Goal: Answer question/provide support: Share knowledge or assist other users

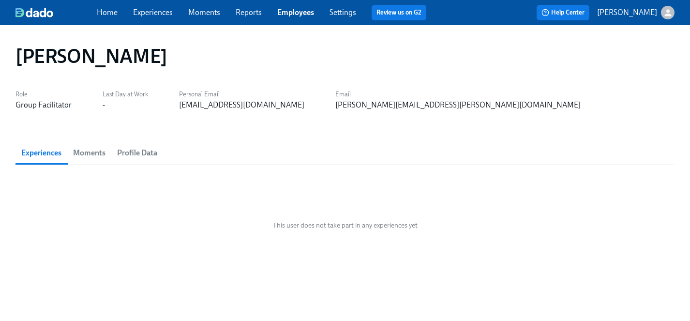
click at [140, 13] on link "Experiences" at bounding box center [153, 12] width 40 height 9
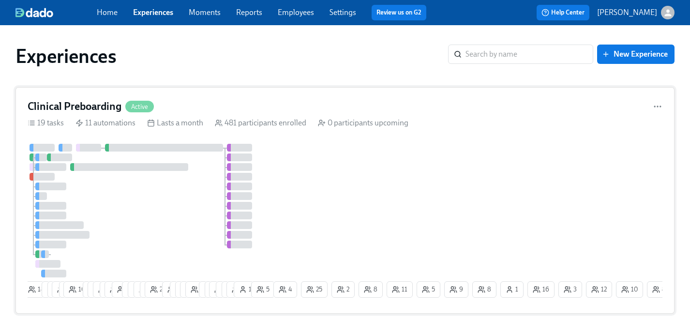
click at [174, 241] on div at bounding box center [150, 211] width 244 height 134
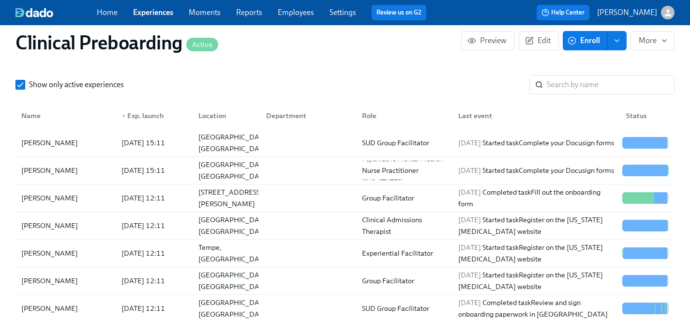
scroll to position [1076, 0]
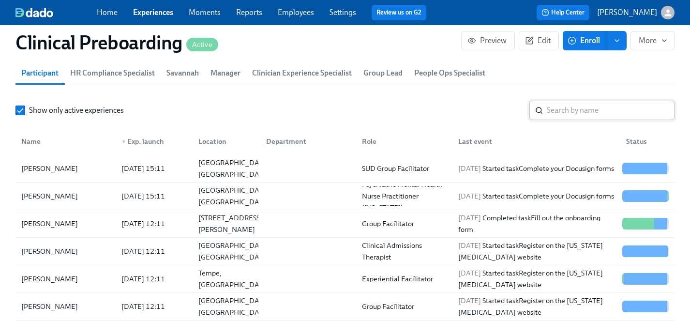
click at [583, 111] on input "search" at bounding box center [611, 110] width 128 height 19
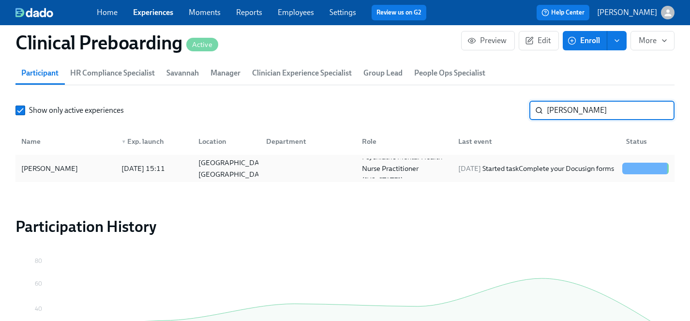
type input "patricia h"
click at [60, 167] on div "[PERSON_NAME]" at bounding box center [49, 169] width 64 height 12
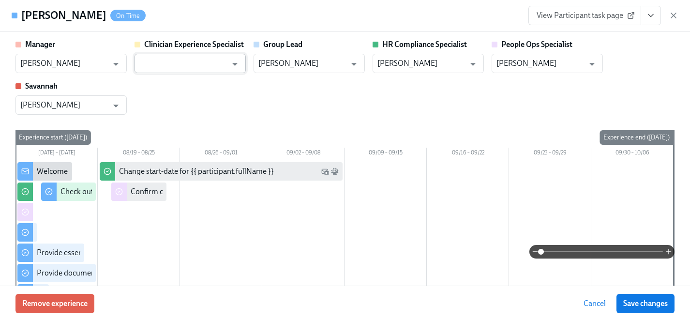
click at [204, 64] on input "text" at bounding box center [183, 63] width 88 height 19
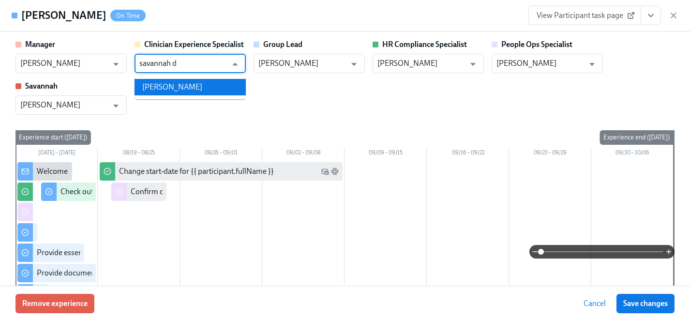
click at [203, 83] on li "Savannah Doherty" at bounding box center [190, 87] width 111 height 16
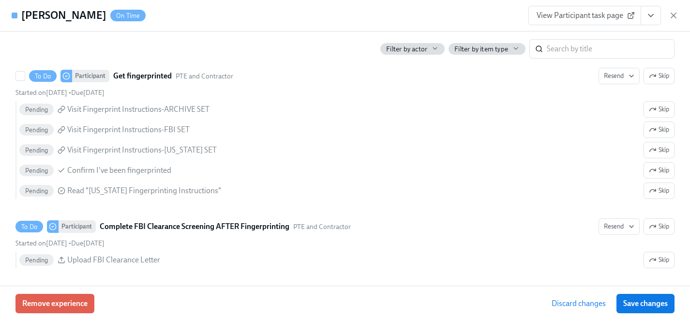
scroll to position [1532, 0]
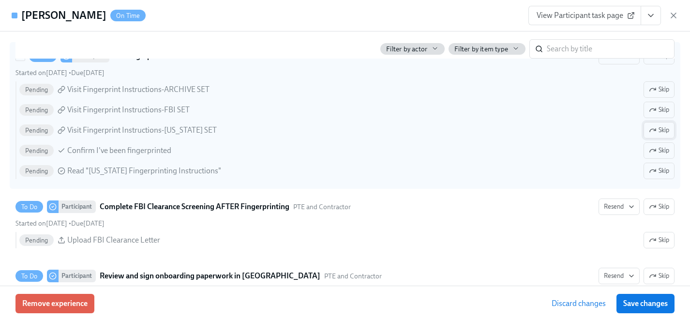
type input "Savannah Doherty"
click at [660, 130] on span "Skip" at bounding box center [659, 130] width 20 height 10
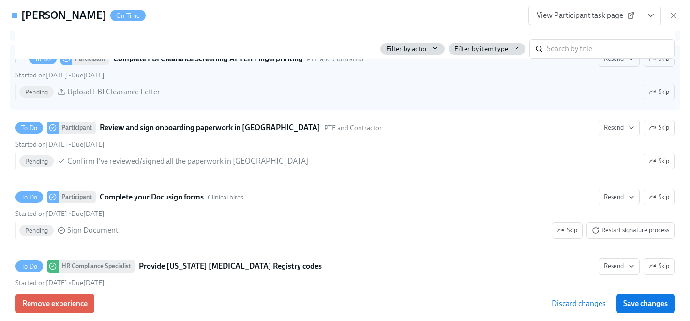
scroll to position [1709, 0]
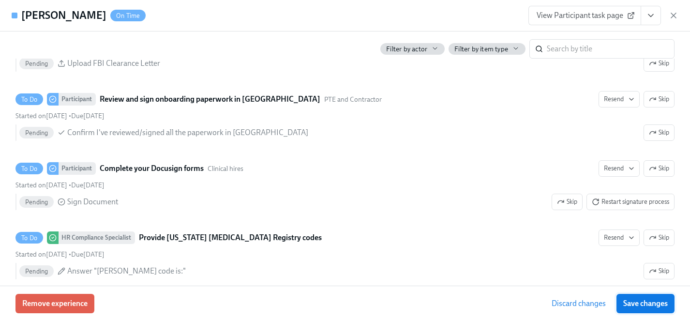
click at [647, 302] on span "Save changes" at bounding box center [645, 304] width 45 height 10
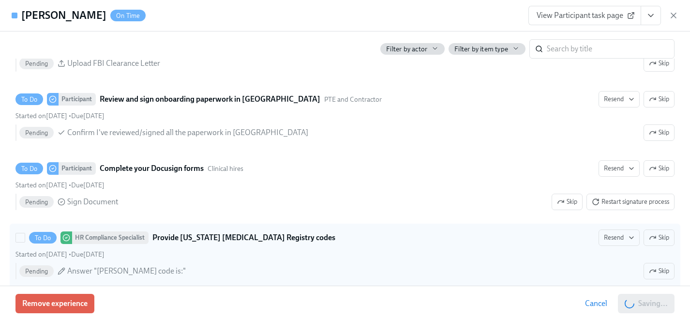
type input "Savannah Doherty"
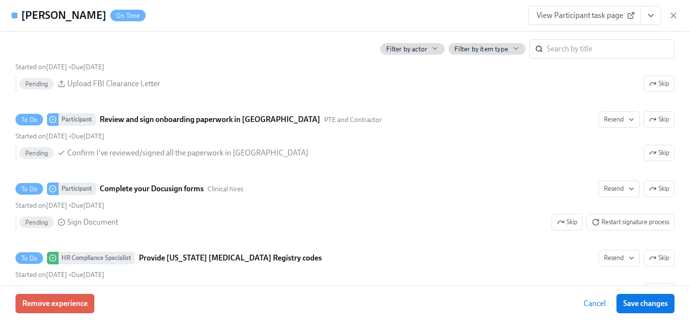
scroll to position [1729, 0]
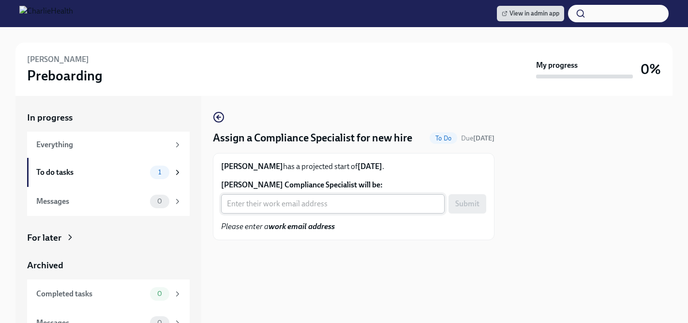
click at [291, 200] on input "[PERSON_NAME] Compliance Specialist will be:" at bounding box center [333, 203] width 224 height 19
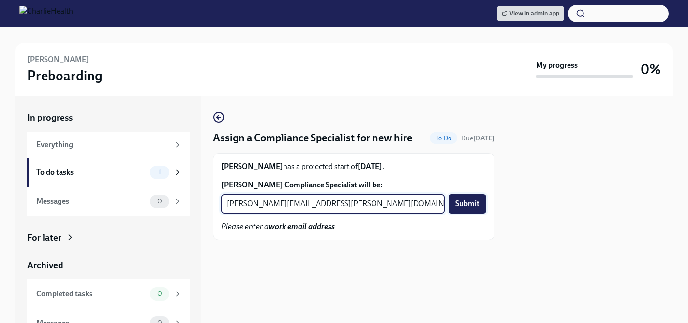
type input "[PERSON_NAME][EMAIL_ADDRESS][PERSON_NAME][DOMAIN_NAME]"
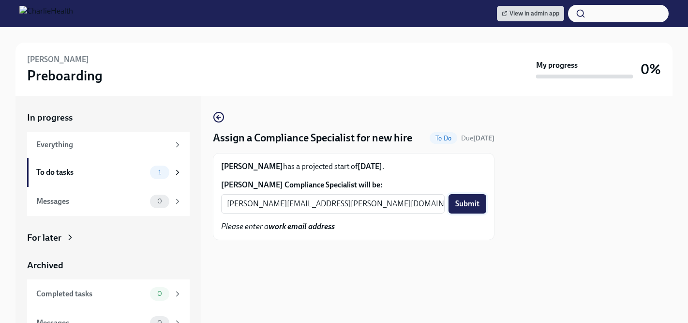
click at [474, 205] on span "Submit" at bounding box center [467, 204] width 24 height 10
